Goal: Information Seeking & Learning: Learn about a topic

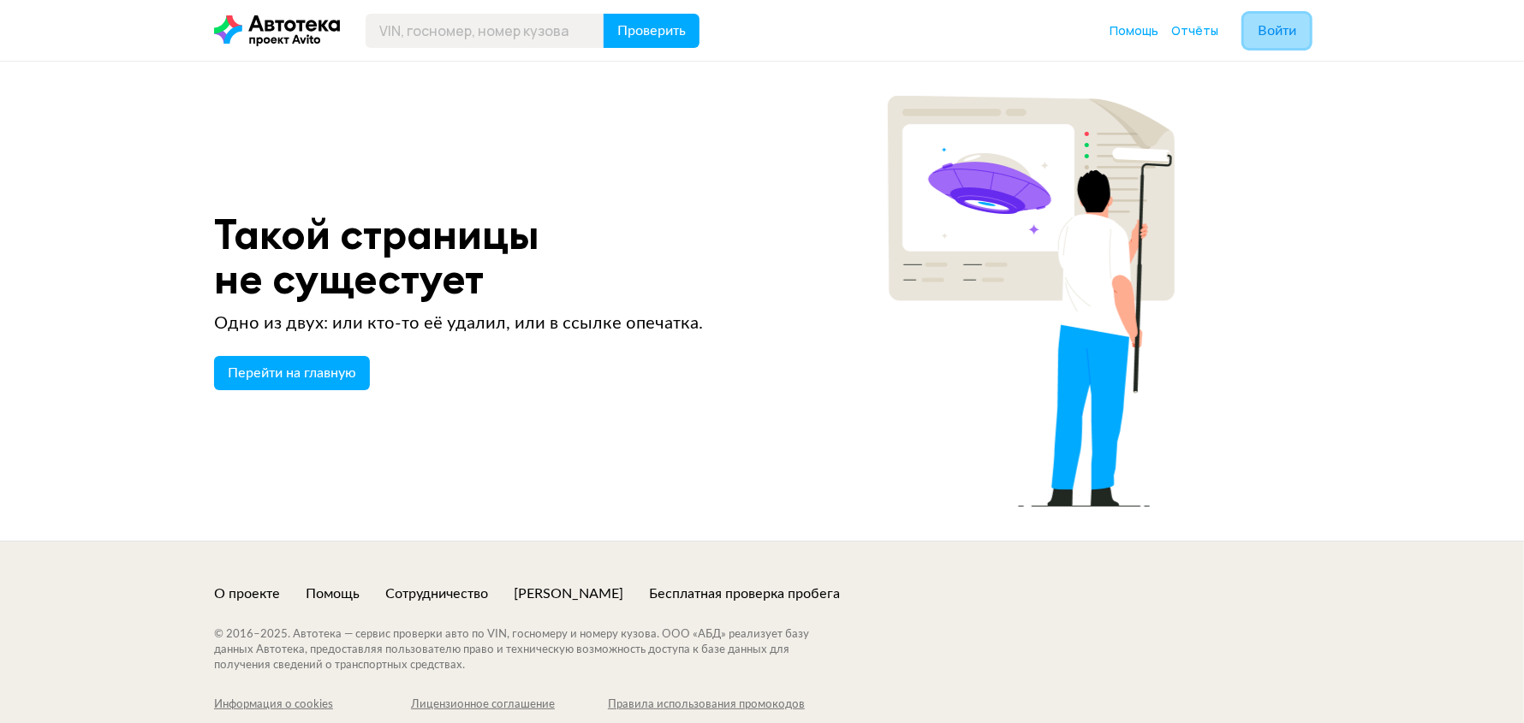
click at [1263, 35] on span "Войти" at bounding box center [1276, 31] width 39 height 14
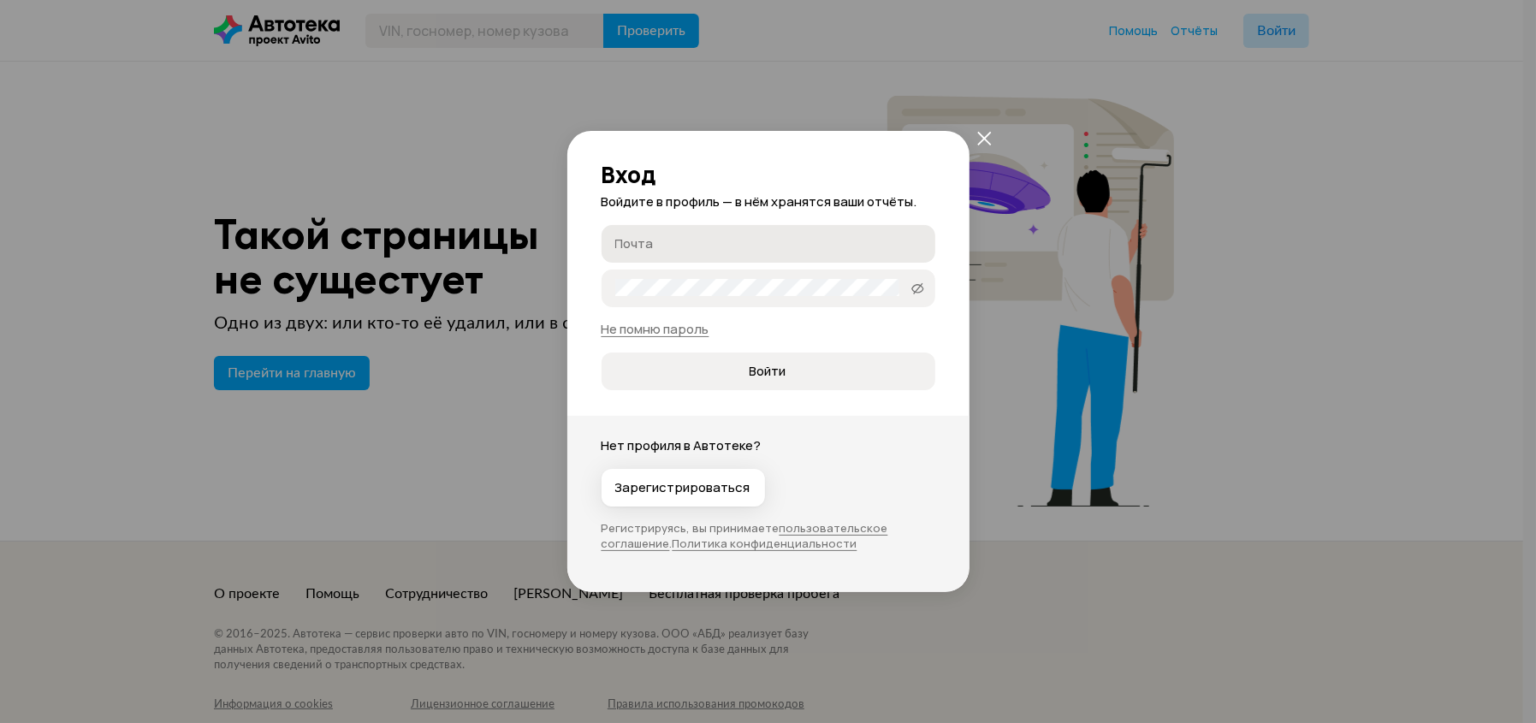
click at [666, 243] on input "Почта" at bounding box center [771, 243] width 312 height 17
click at [657, 248] on input "Почта" at bounding box center [771, 243] width 312 height 17
type input "dimovich@list.ru"
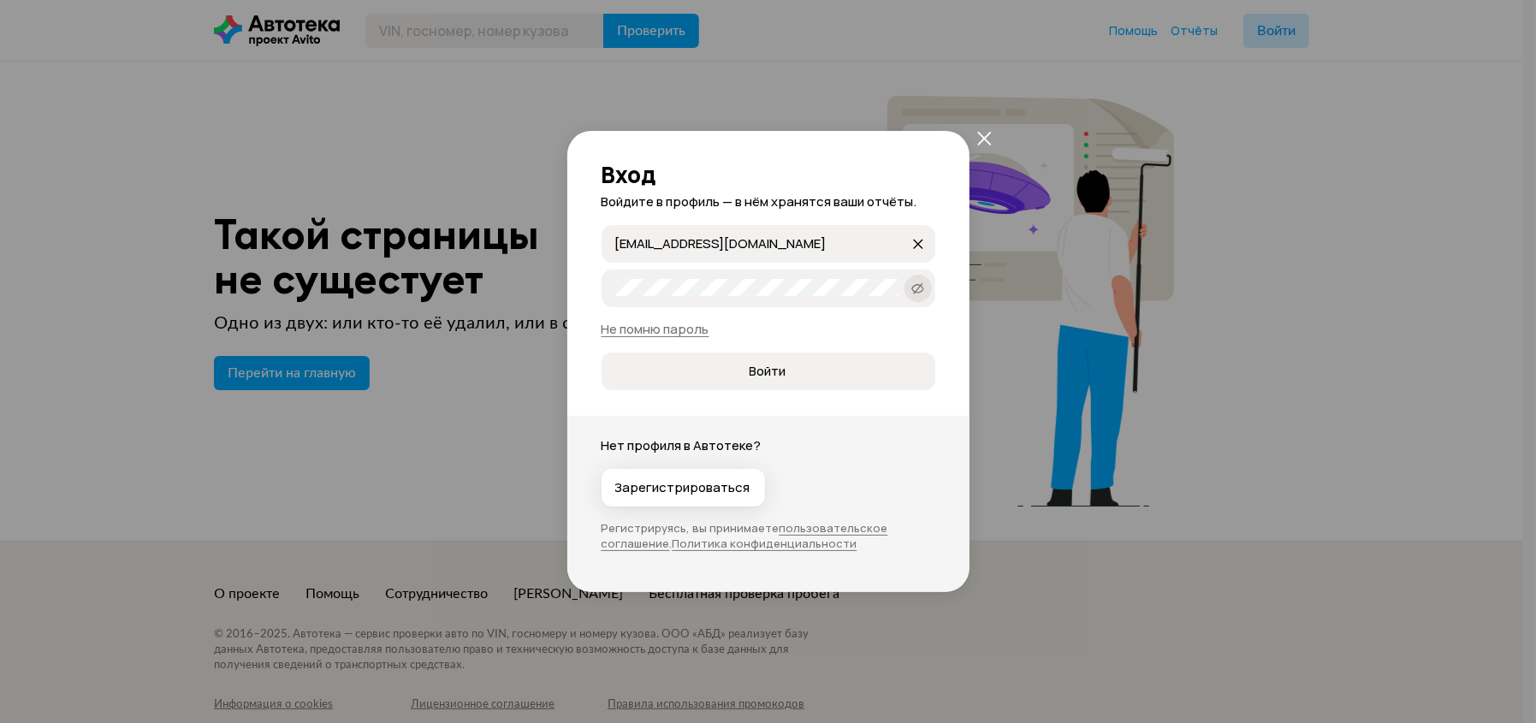
click at [917, 288] on icon at bounding box center [919, 288] width 14 height 17
click at [984, 139] on icon "закрыть" at bounding box center [985, 139] width 14 height 14
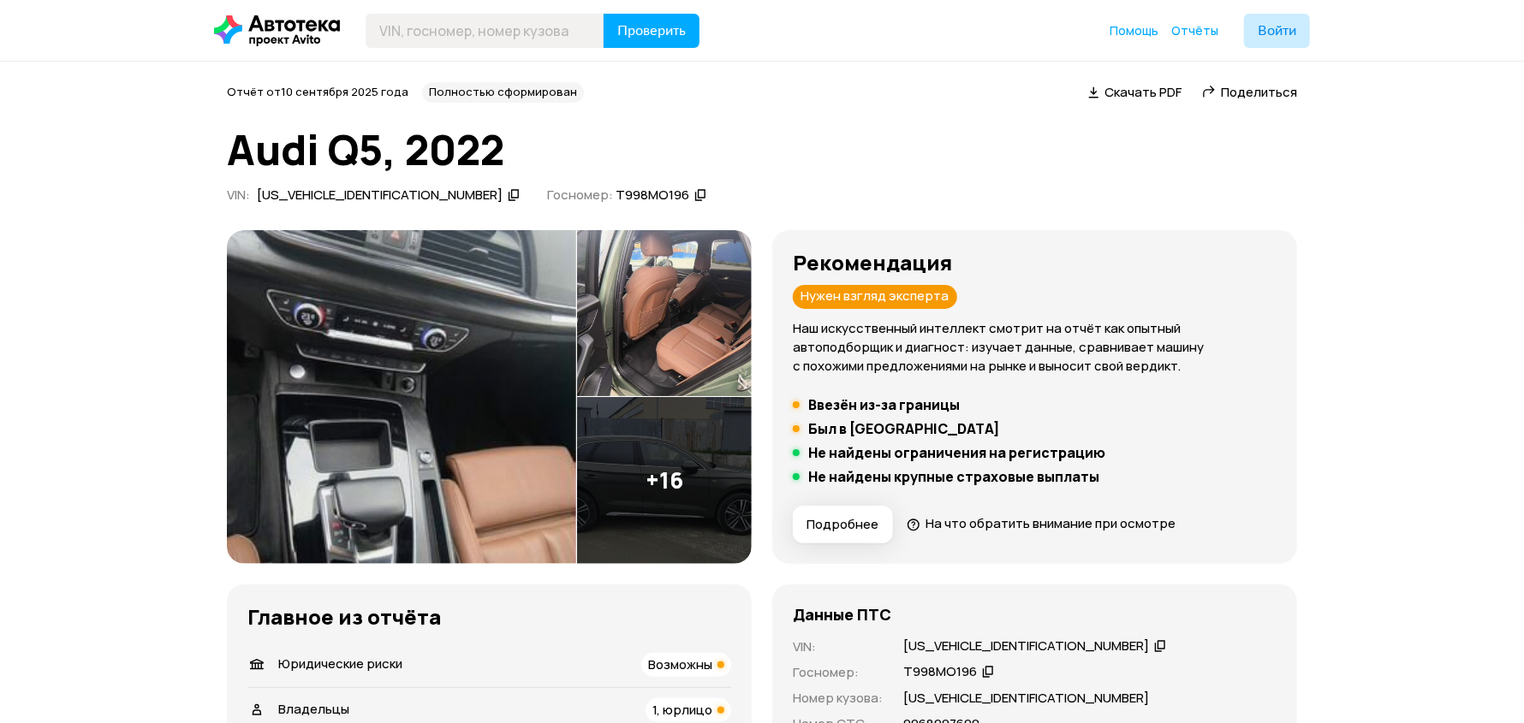
click at [394, 433] on img at bounding box center [401, 397] width 349 height 334
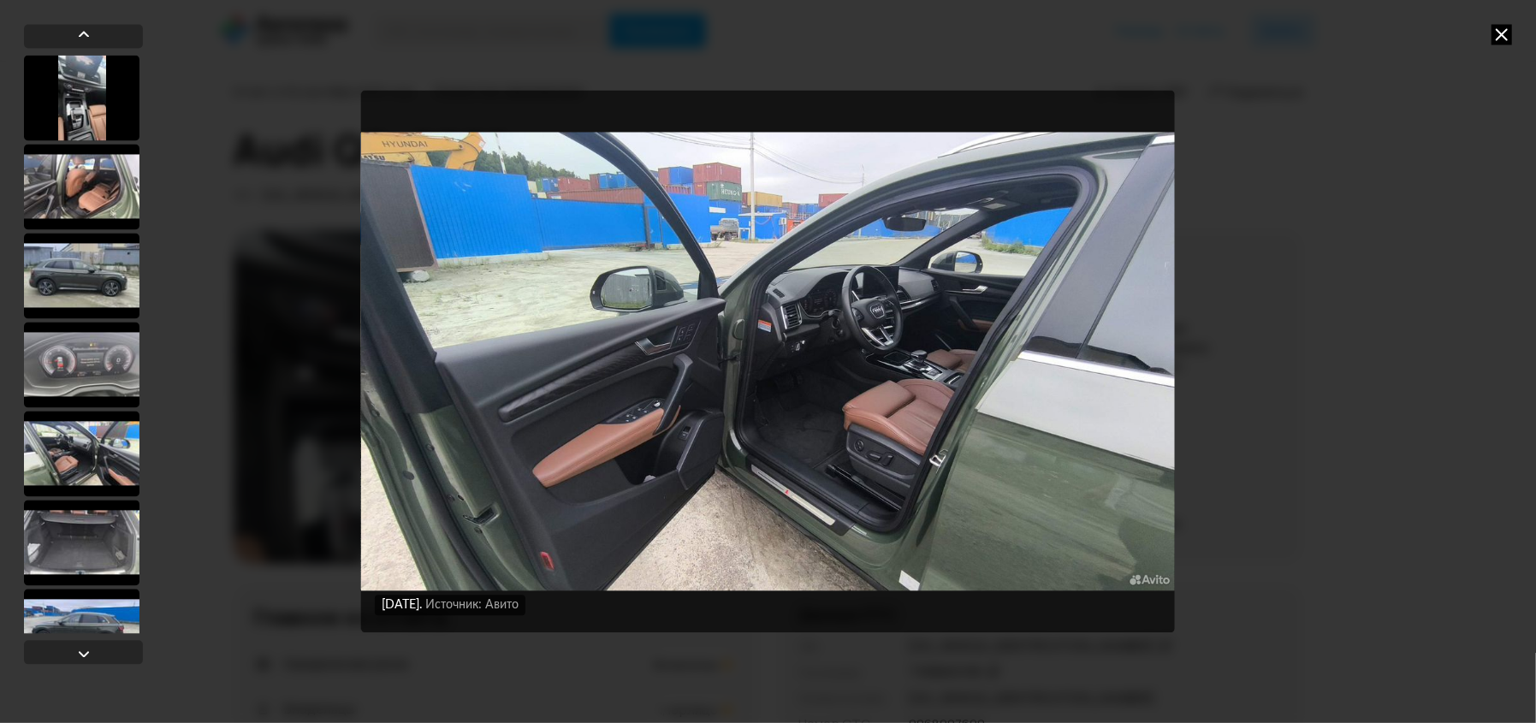
click at [630, 362] on img "Go to Slide 13" at bounding box center [768, 362] width 814 height 543
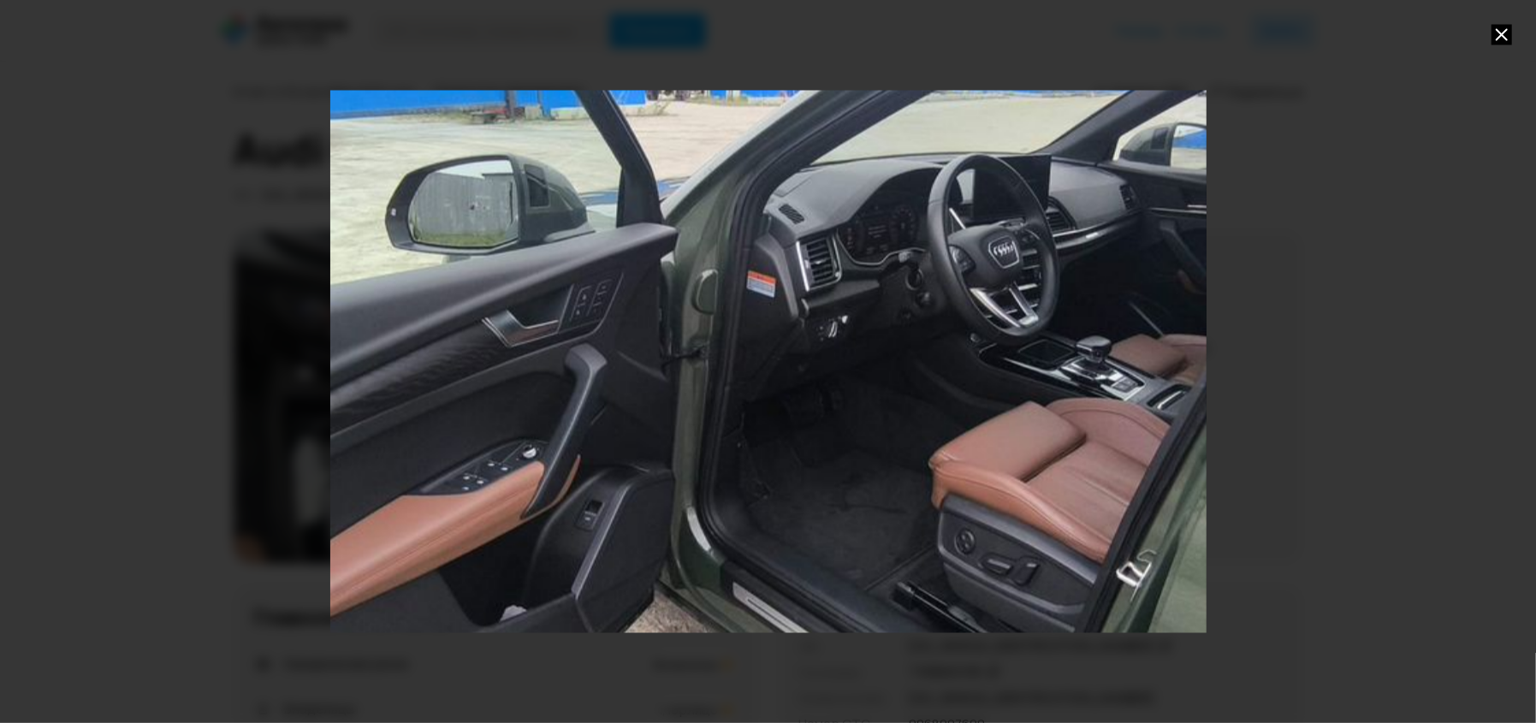
click at [575, 364] on div "Go to Slide 13" at bounding box center [768, 361] width 1753 height 1085
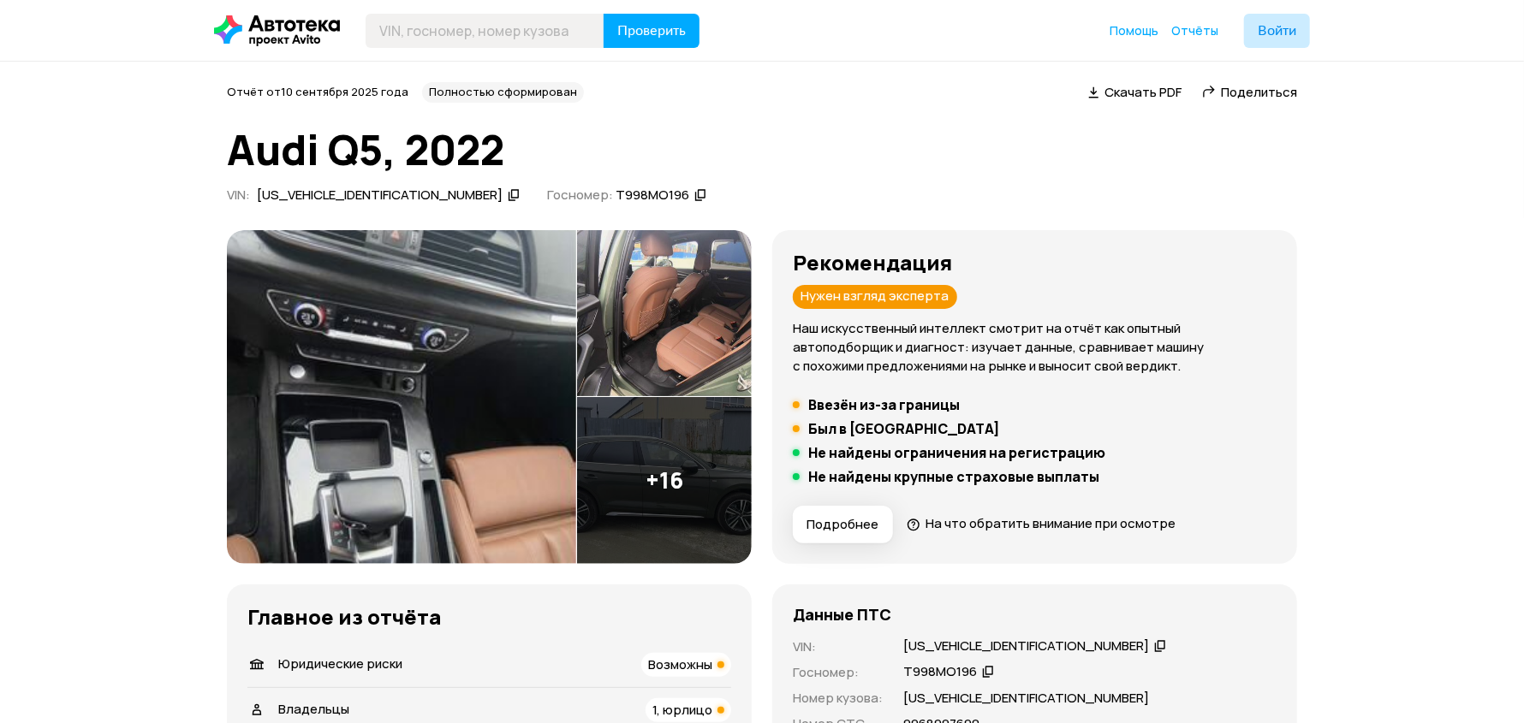
click at [491, 419] on img at bounding box center [401, 397] width 349 height 334
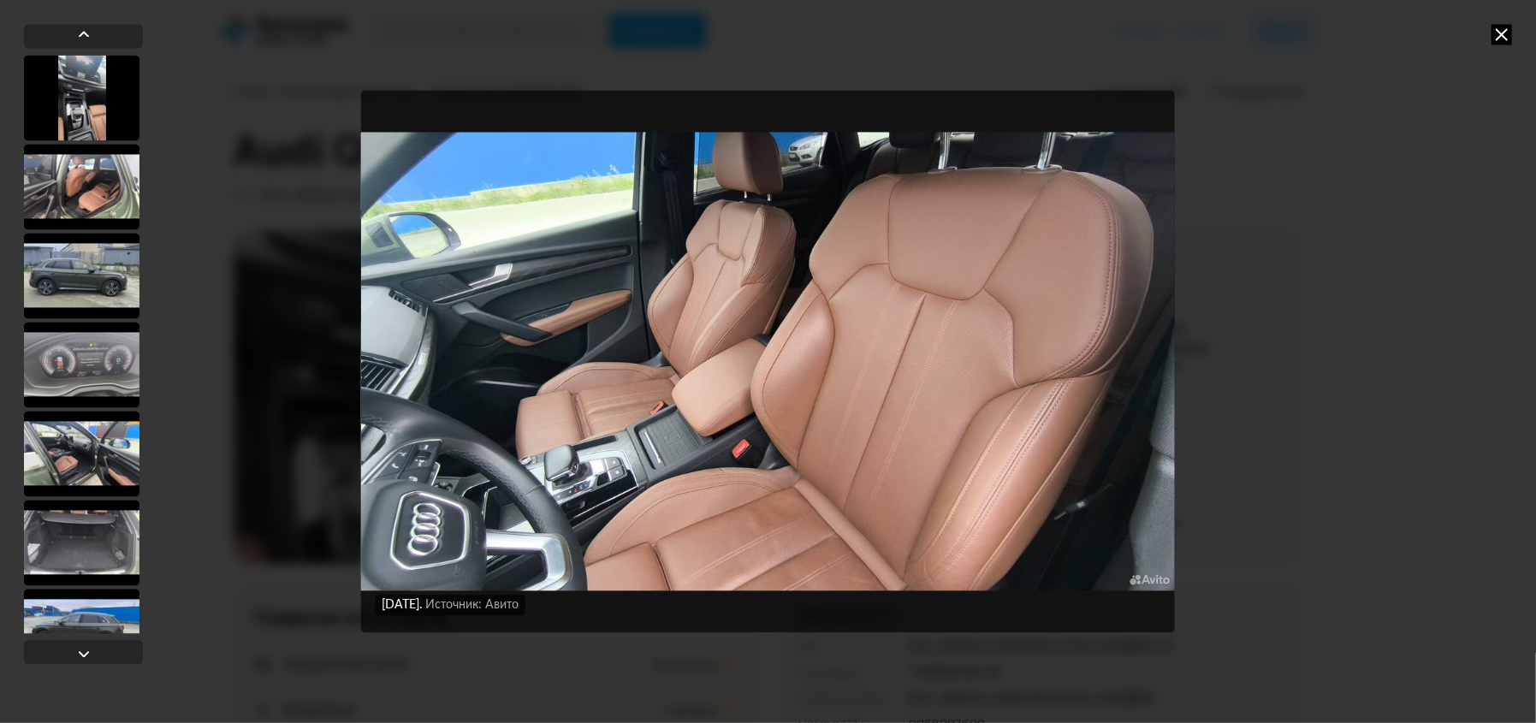
click at [787, 501] on img "Go to Slide 11" at bounding box center [768, 362] width 814 height 543
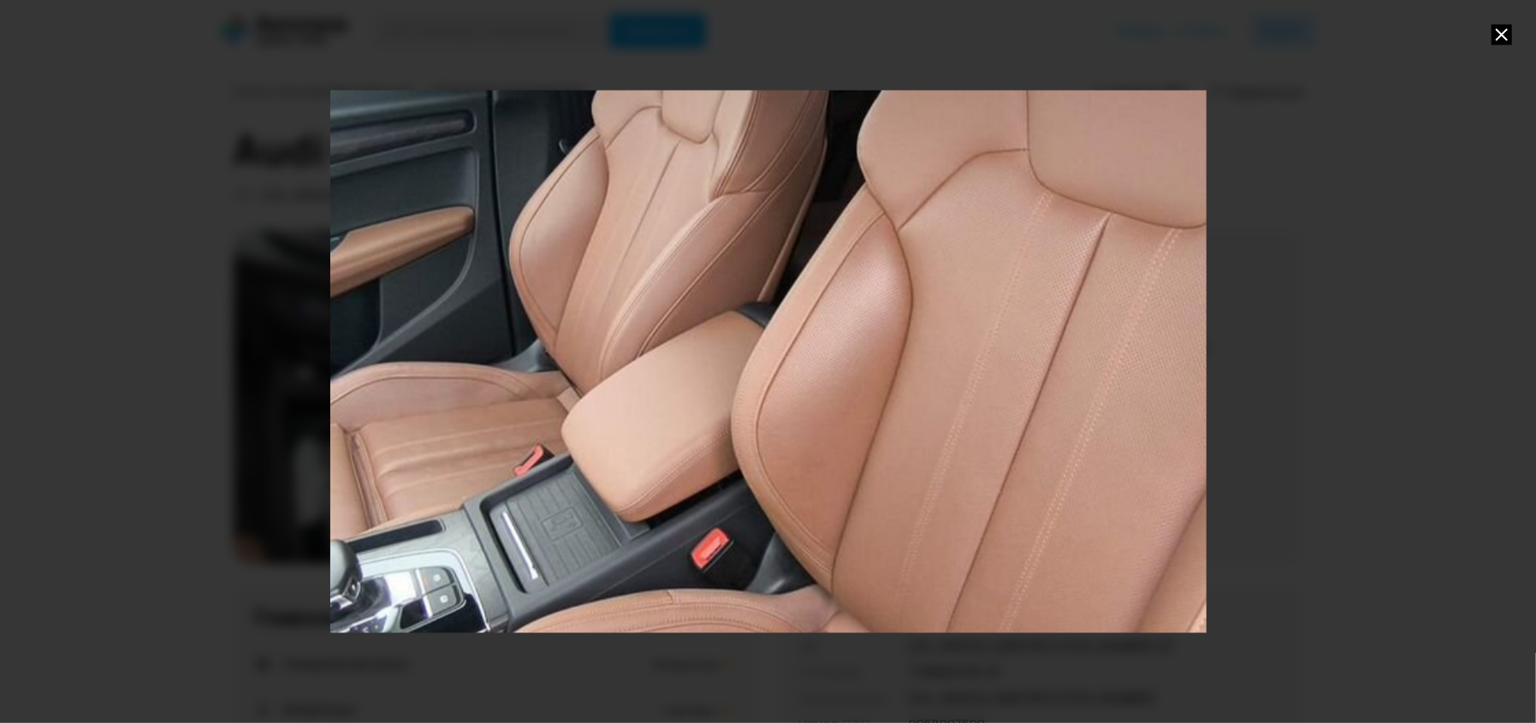
click at [795, 520] on div "Go to Slide 11" at bounding box center [768, 361] width 1753 height 1085
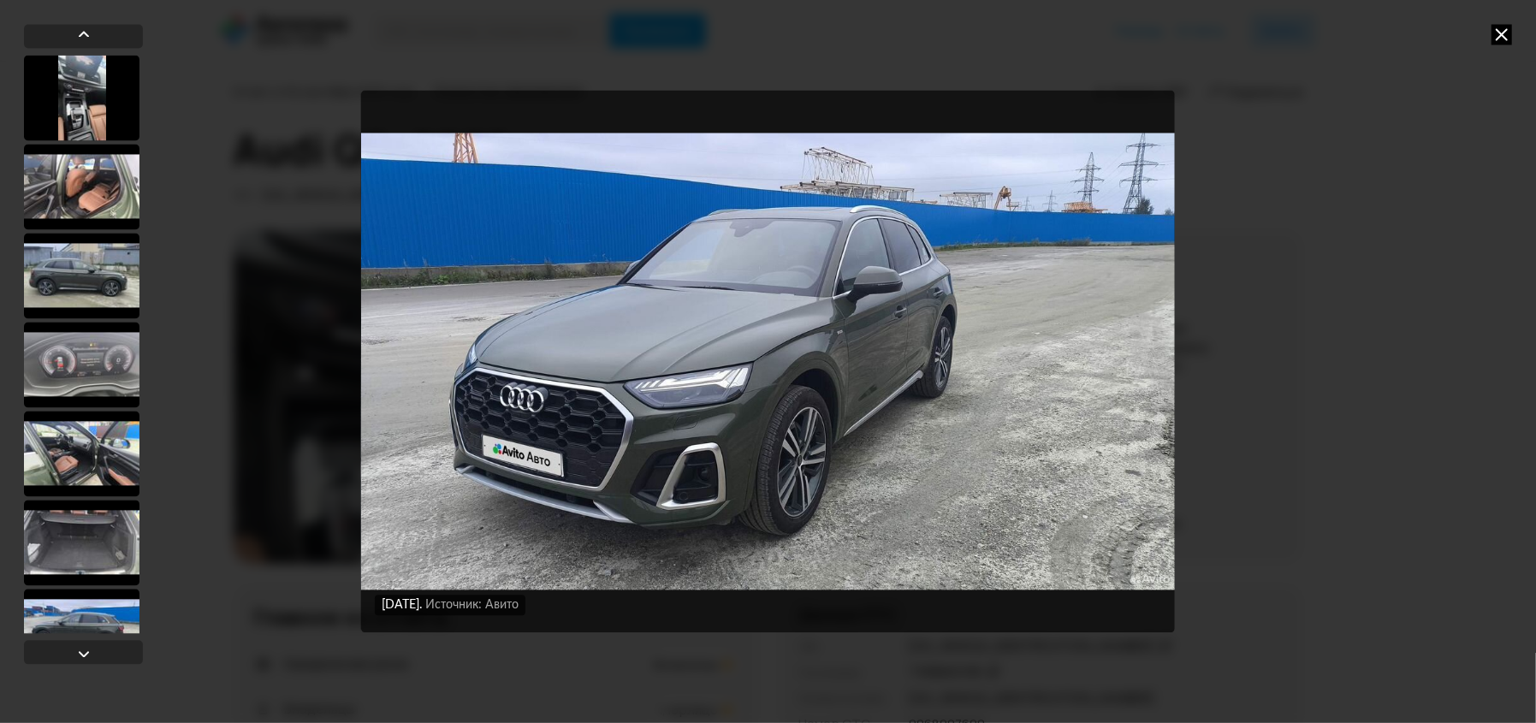
click at [559, 420] on img "Go to Slide 12" at bounding box center [768, 362] width 814 height 543
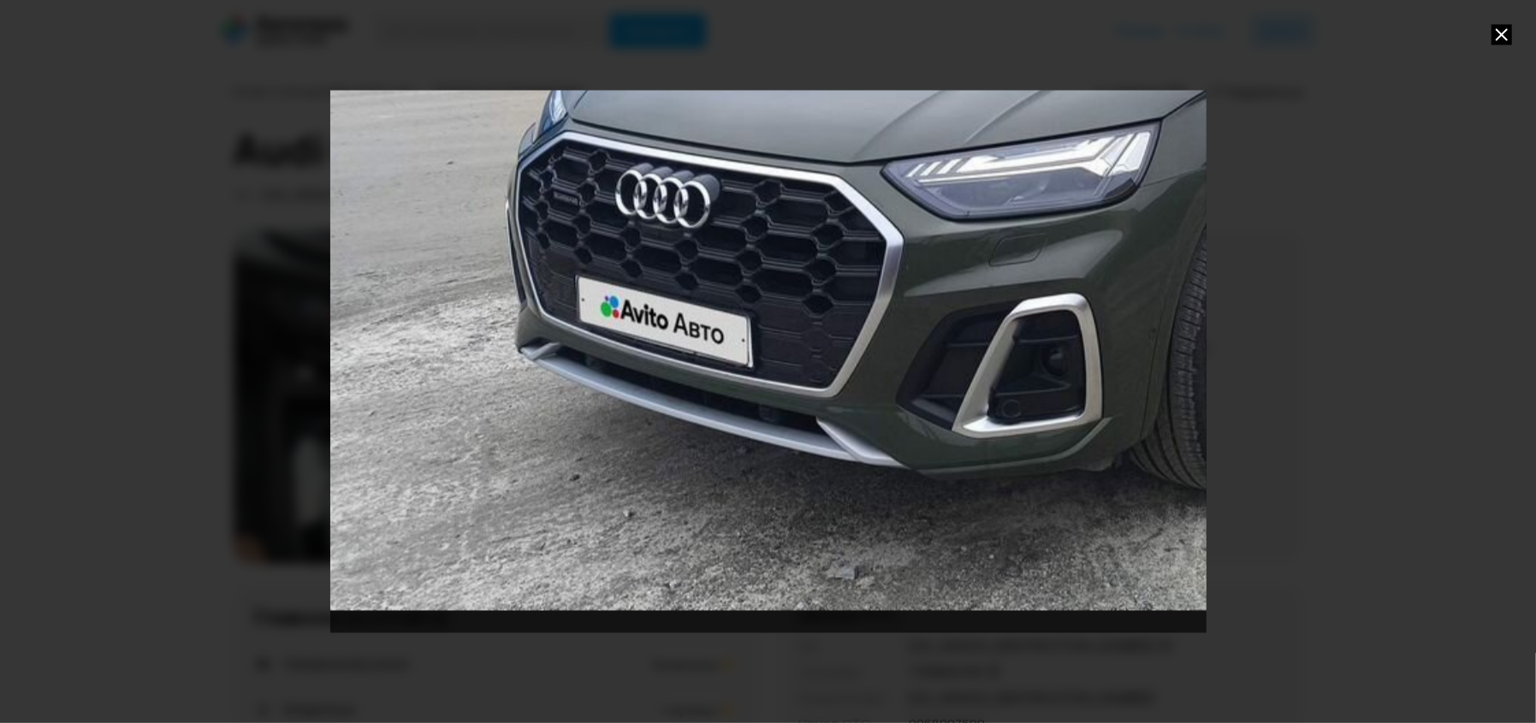
drag, startPoint x: 421, startPoint y: 516, endPoint x: 843, endPoint y: 263, distance: 492.2
click at [843, 263] on div "Go to Slide 12" at bounding box center [1193, 119] width 1753 height 1085
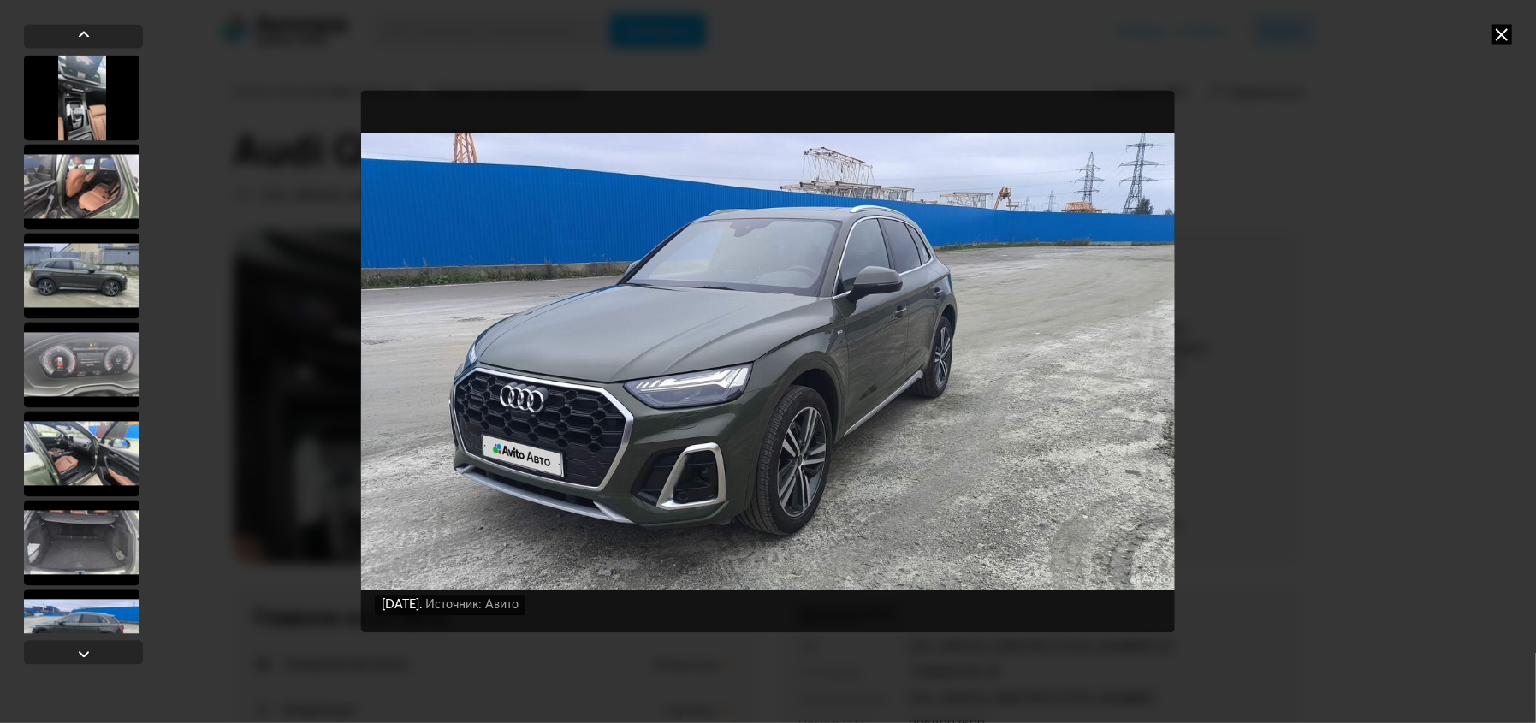
click at [695, 485] on img "Go to Slide 12" at bounding box center [768, 362] width 814 height 543
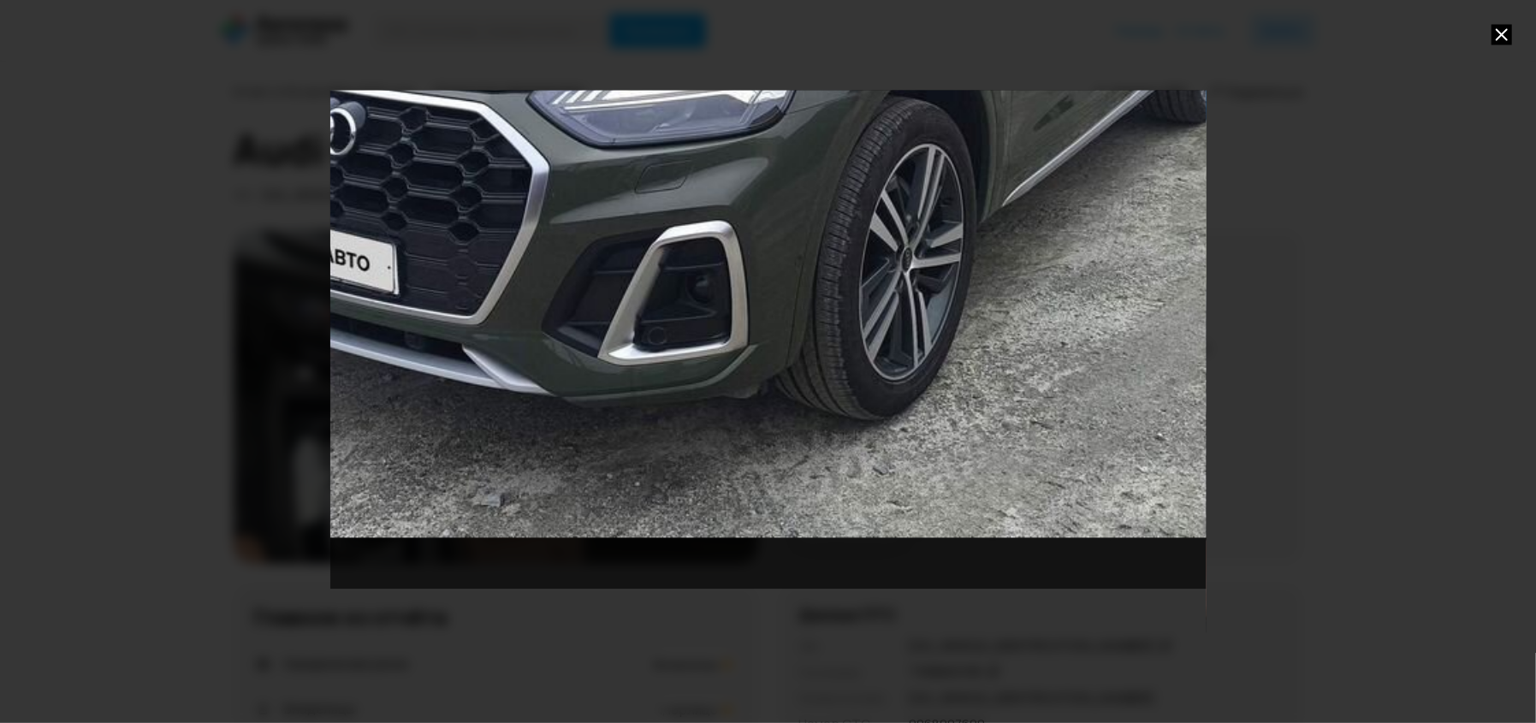
drag, startPoint x: 626, startPoint y: 544, endPoint x: 679, endPoint y: 282, distance: 268.1
click at [679, 282] on div "Go to Slide 12" at bounding box center [838, 46] width 1753 height 1085
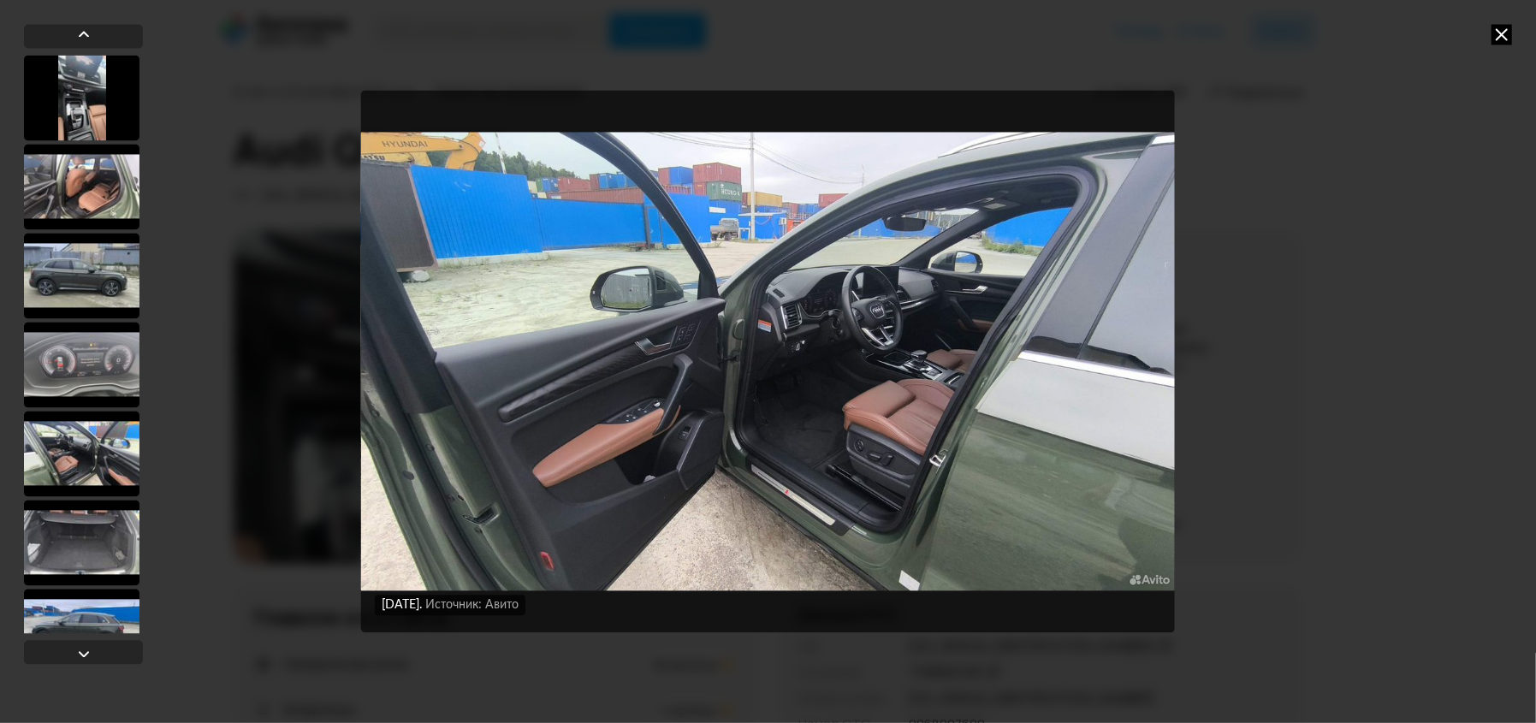
click at [859, 400] on img "Go to Slide 13" at bounding box center [768, 362] width 814 height 543
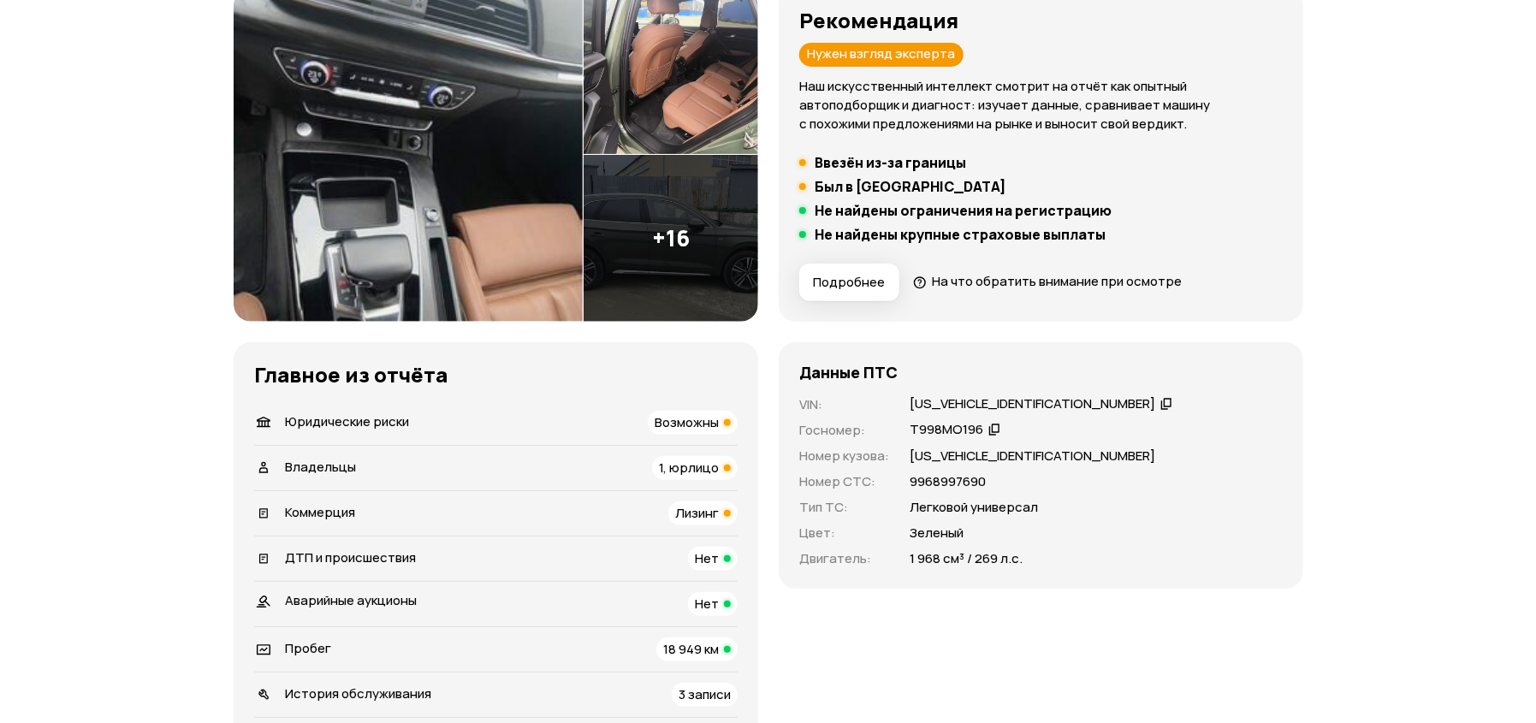
scroll to position [257, 0]
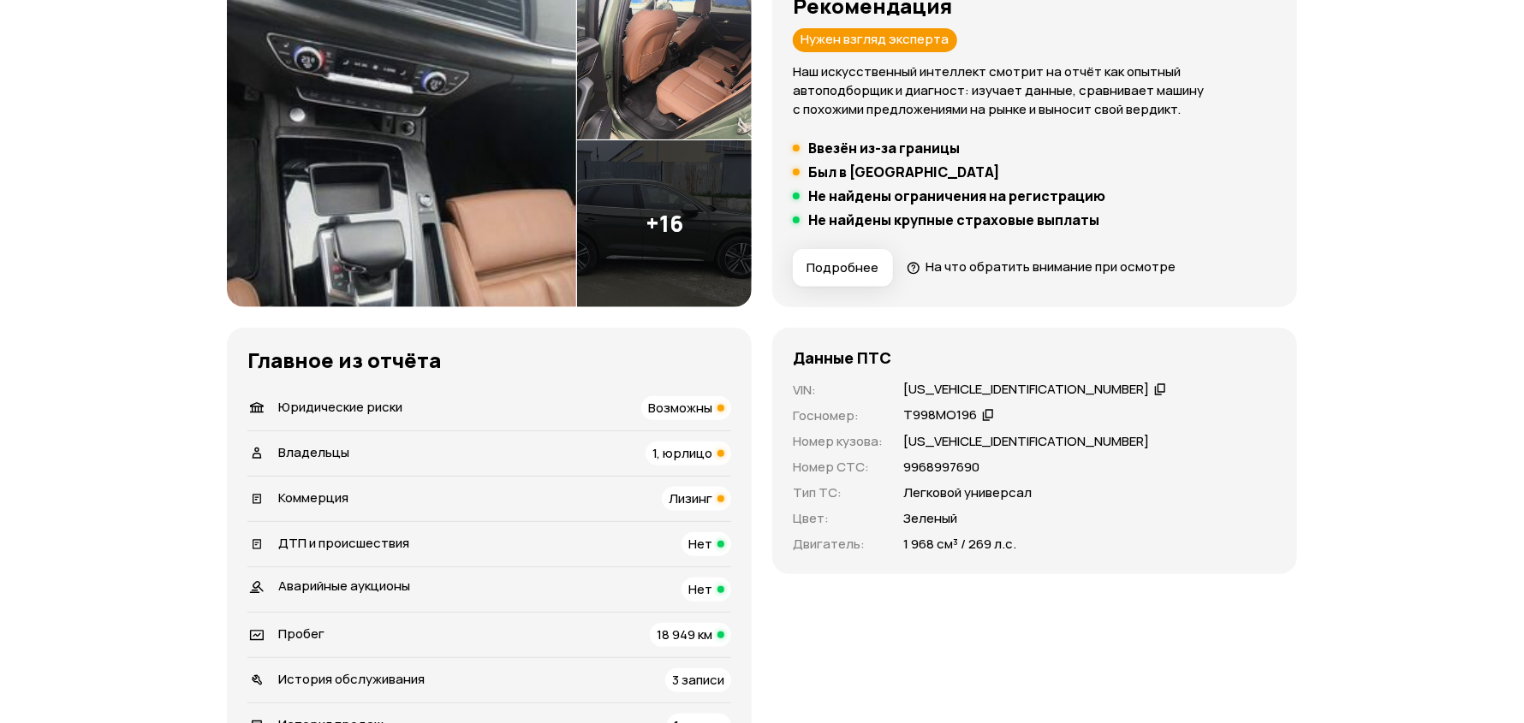
click at [663, 187] on img at bounding box center [664, 223] width 175 height 167
